Goal: Task Accomplishment & Management: Manage account settings

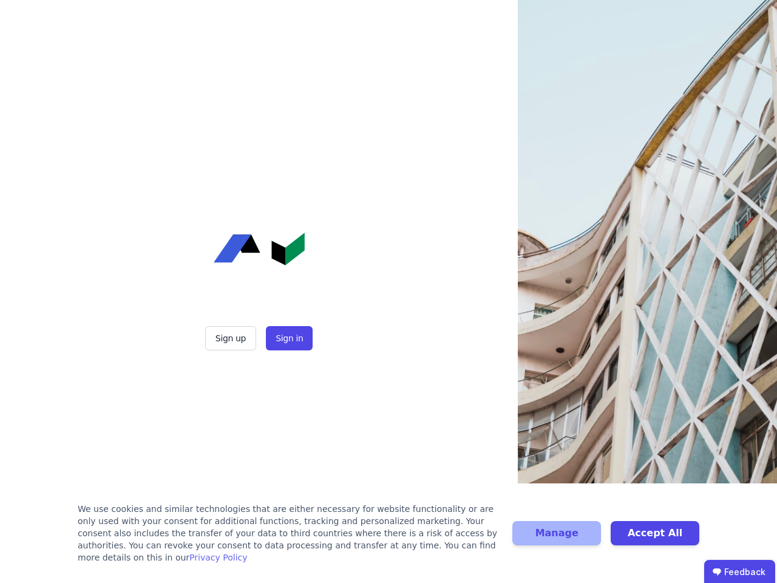
click at [389, 291] on div "Sign up Sign in" at bounding box center [259, 291] width 304 height 583
click at [232, 338] on button "Sign up" at bounding box center [230, 338] width 51 height 24
click at [288, 338] on button "Sign in" at bounding box center [289, 338] width 47 height 24
click at [389, 539] on div "We use cookies and similar technologies that are either necessary for website f…" at bounding box center [288, 533] width 420 height 61
click at [557, 539] on button "Manage" at bounding box center [557, 533] width 89 height 24
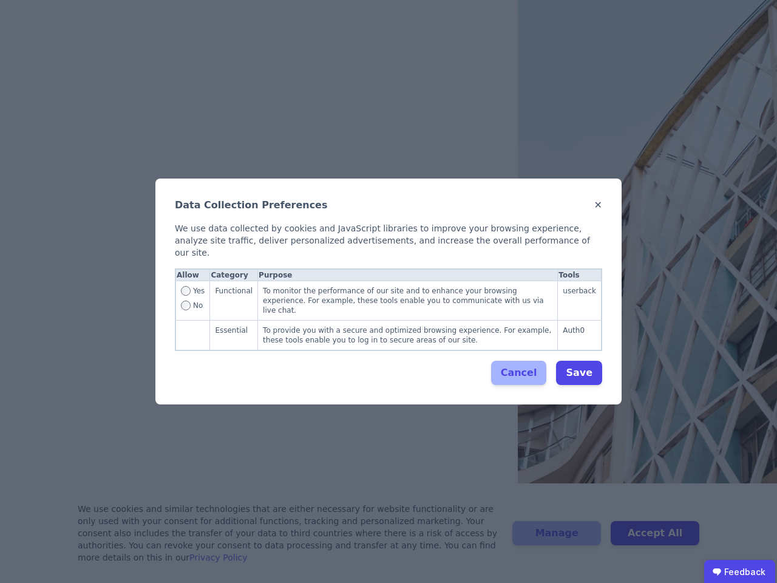
click at [655, 539] on div "Data Collection Preferences ✕ We use data collected by cookies and JavaScript l…" at bounding box center [388, 291] width 777 height 583
click at [740, 571] on ubdiv "Feedback" at bounding box center [739, 572] width 71 height 24
